Goal: Transaction & Acquisition: Book appointment/travel/reservation

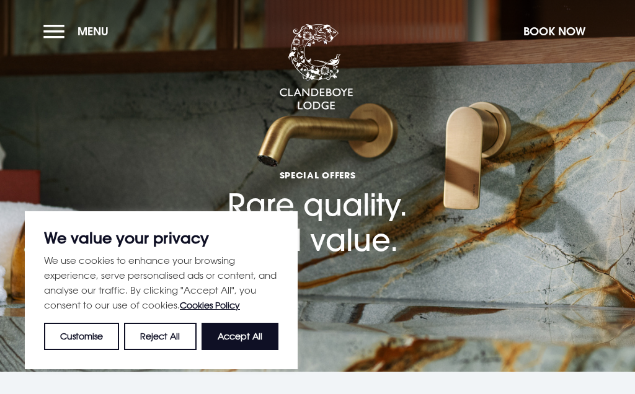
click at [253, 341] on button "Accept All" at bounding box center [239, 336] width 77 height 27
checkbox input "true"
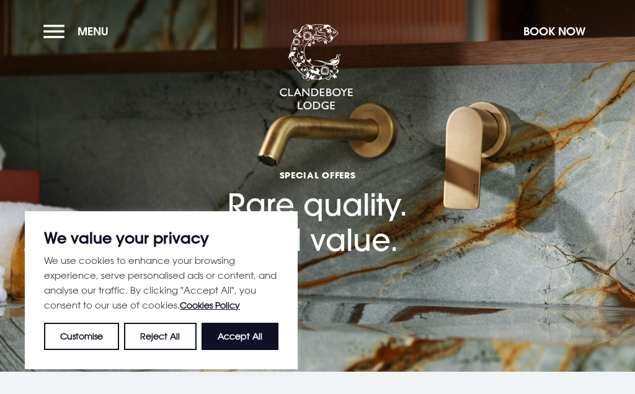
checkbox input "true"
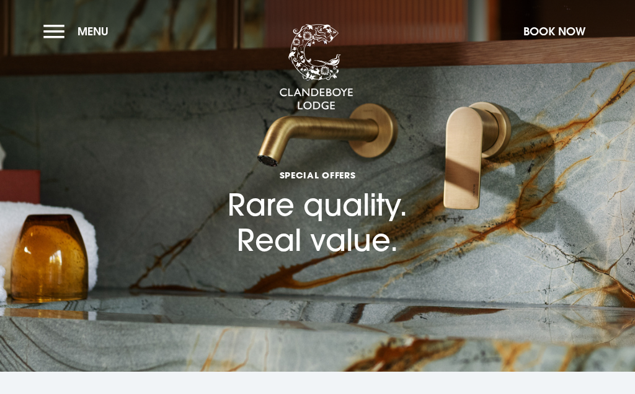
click at [58, 30] on button "Menu" at bounding box center [78, 31] width 71 height 27
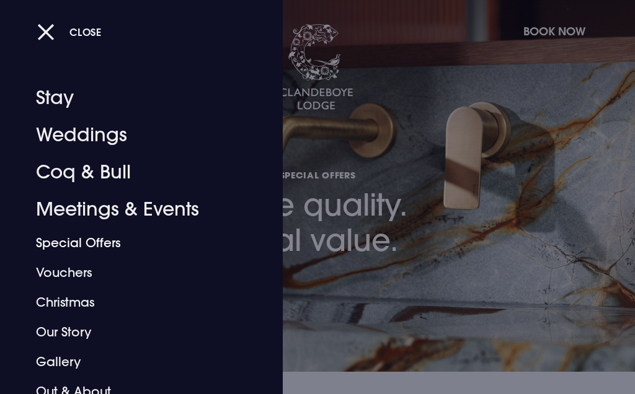
click at [97, 244] on link "Special Offers" at bounding box center [134, 243] width 196 height 30
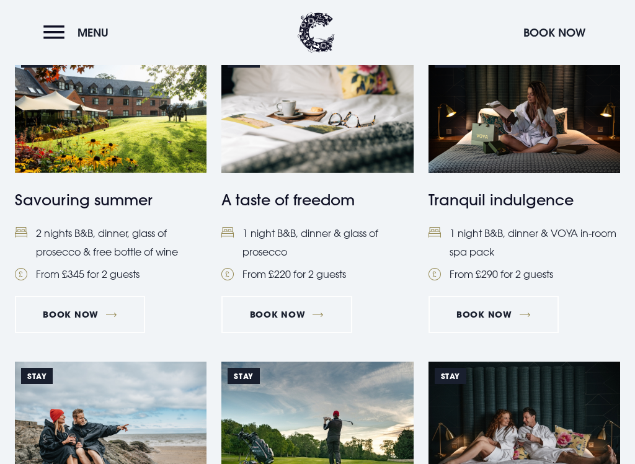
scroll to position [555, 0]
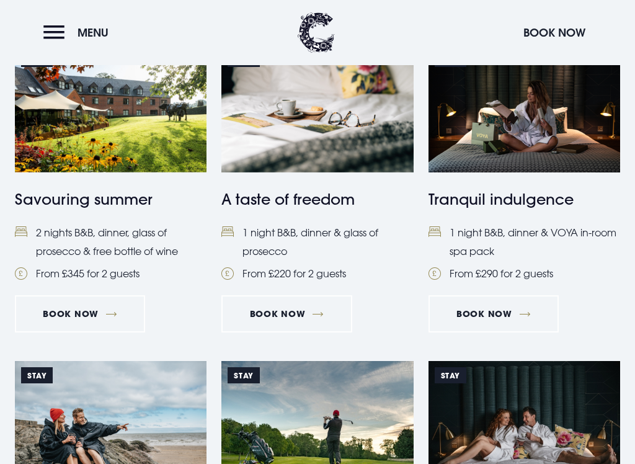
click at [77, 310] on link "Book Now" at bounding box center [80, 313] width 130 height 37
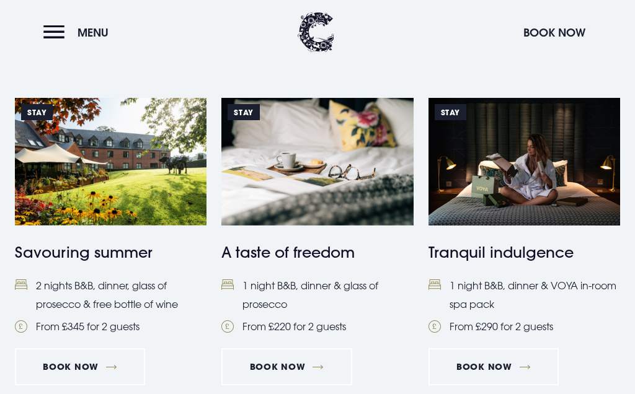
scroll to position [488, 0]
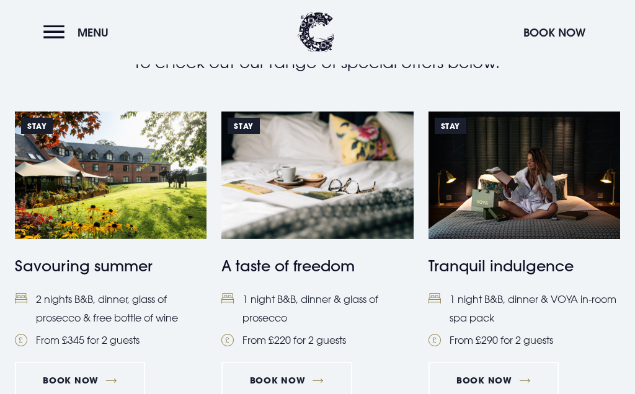
click at [51, 28] on button "Menu" at bounding box center [78, 32] width 71 height 27
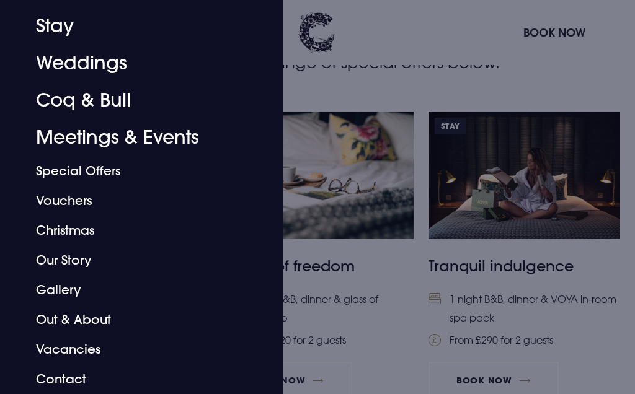
scroll to position [72, 0]
click at [64, 291] on link "Gallery" at bounding box center [134, 290] width 196 height 30
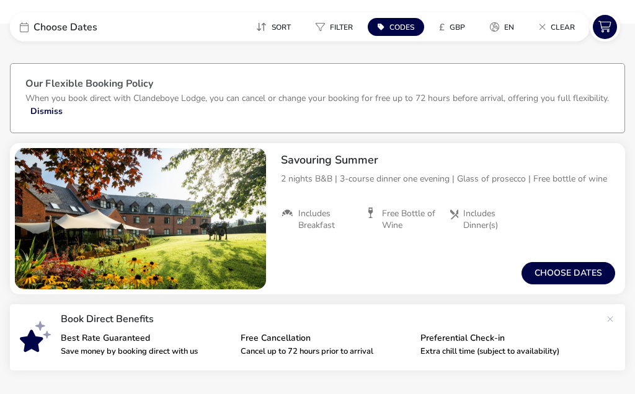
scroll to position [35, 0]
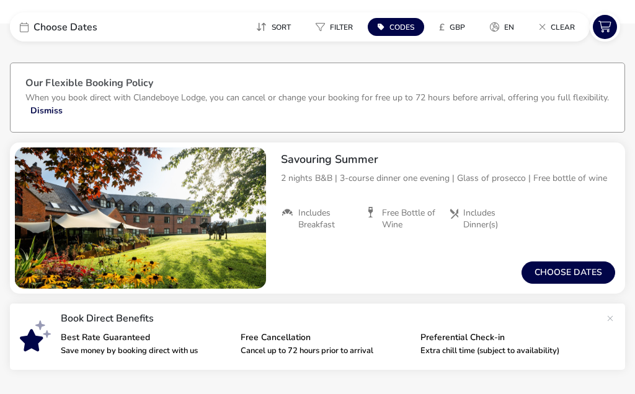
click at [582, 277] on button "Choose dates" at bounding box center [568, 273] width 94 height 22
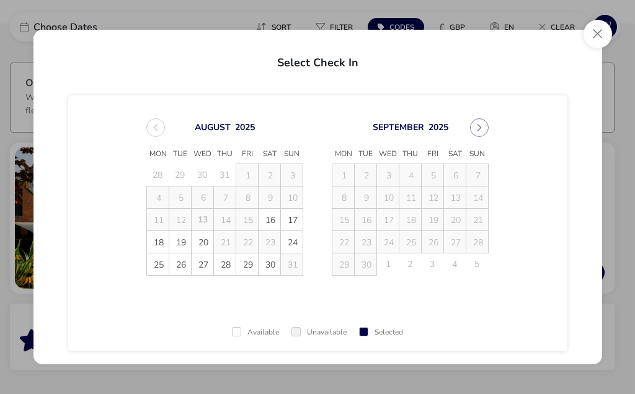
scroll to position [0, 0]
click at [598, 35] on button "Close" at bounding box center [597, 34] width 29 height 29
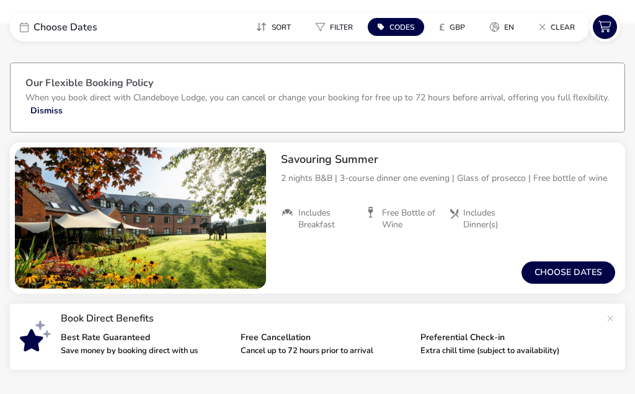
scroll to position [92, 0]
